Goal: Task Accomplishment & Management: Manage account settings

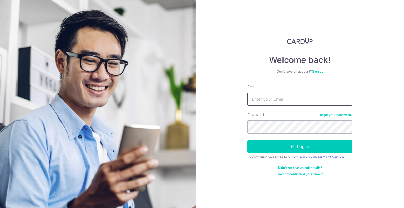
click at [273, 98] on input "Email" at bounding box center [299, 99] width 105 height 13
type input "[EMAIL_ADDRESS][DOMAIN_NAME]"
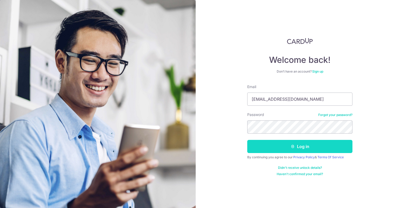
click at [308, 147] on button "Log in" at bounding box center [299, 146] width 105 height 13
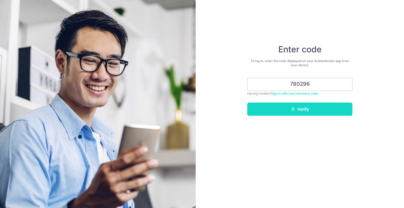
type input "780296"
click at [309, 108] on button "Verify" at bounding box center [299, 109] width 105 height 13
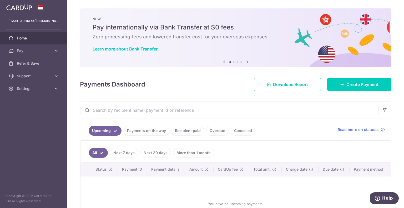
click at [192, 132] on link "Recipient paid" at bounding box center [188, 131] width 33 height 10
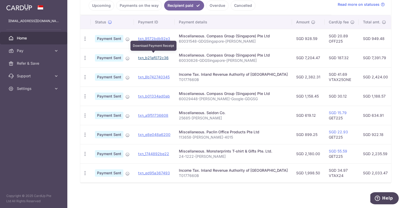
drag, startPoint x: 149, startPoint y: 54, endPoint x: 231, endPoint y: 18, distance: 89.6
click at [149, 56] on link "txn_b21af072c36" at bounding box center [153, 58] width 31 height 4
